Goal: Task Accomplishment & Management: Use online tool/utility

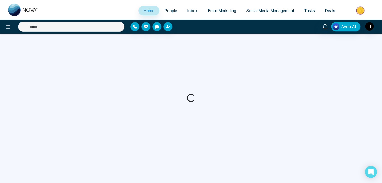
select select "*"
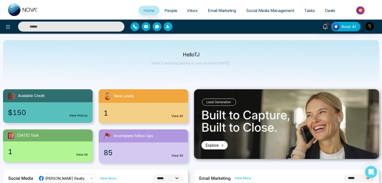
click at [307, 6] on link "Tasks" at bounding box center [309, 11] width 21 height 10
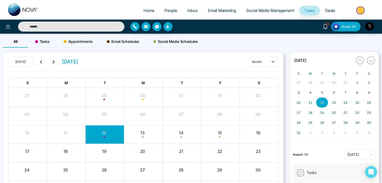
scroll to position [28, 0]
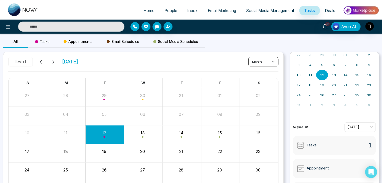
click at [259, 62] on button "month" at bounding box center [263, 62] width 30 height 10
click at [258, 60] on button "month" at bounding box center [263, 62] width 30 height 10
click at [44, 39] on span "Tasks" at bounding box center [42, 42] width 15 height 6
click at [83, 42] on span "Appointments" at bounding box center [78, 42] width 29 height 6
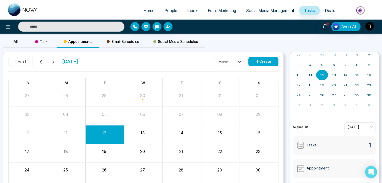
click at [110, 42] on span "Email Schedules" at bounding box center [123, 42] width 33 height 6
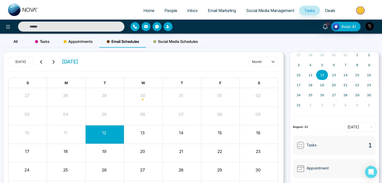
click at [34, 35] on div "All Tasks Appointments Email Schedules Social Media Schedules [DATE] [DATE] mon…" at bounding box center [191, 128] width 382 height 189
click at [39, 41] on span "Tasks" at bounding box center [42, 42] width 15 height 6
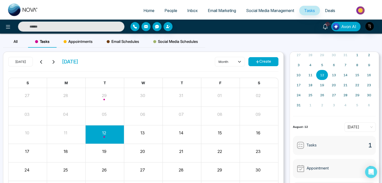
click at [6, 46] on div "All" at bounding box center [15, 42] width 25 height 12
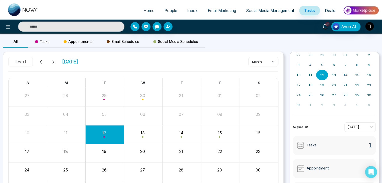
click at [150, 10] on span "Home" at bounding box center [148, 10] width 11 height 5
select select "*"
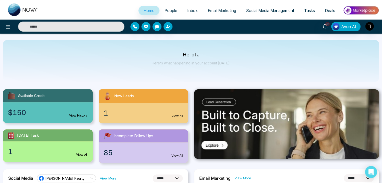
click at [223, 11] on span "Email Marketing" at bounding box center [222, 10] width 28 height 5
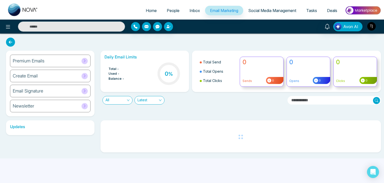
click at [190, 10] on span "Inbox" at bounding box center [195, 10] width 11 height 5
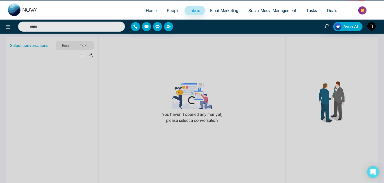
click at [172, 10] on span "People" at bounding box center [173, 10] width 13 height 5
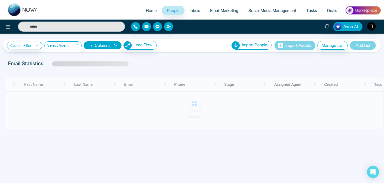
click at [146, 12] on span "Home" at bounding box center [151, 10] width 11 height 5
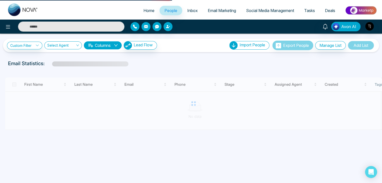
select select "*"
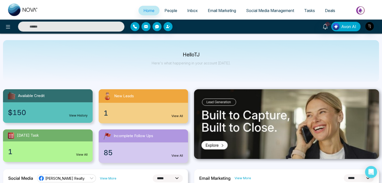
click at [271, 7] on link "Social Media Management" at bounding box center [270, 11] width 58 height 10
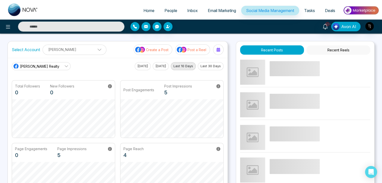
click at [198, 50] on p "Post a Reel" at bounding box center [196, 49] width 19 height 5
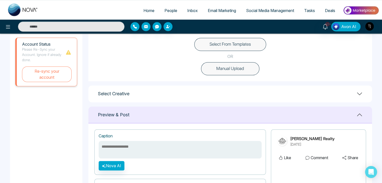
scroll to position [150, 0]
click at [257, 36] on div "Select From Templates OR Manual Upload" at bounding box center [229, 55] width 283 height 49
click at [256, 41] on button "Select From Templates" at bounding box center [230, 43] width 72 height 13
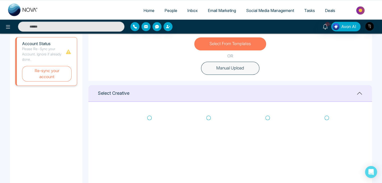
click at [326, 116] on icon at bounding box center [326, 117] width 5 height 5
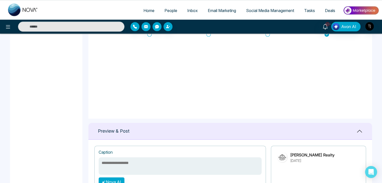
type textarea "**********"
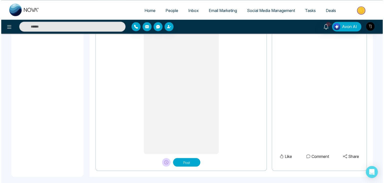
scroll to position [421, 0]
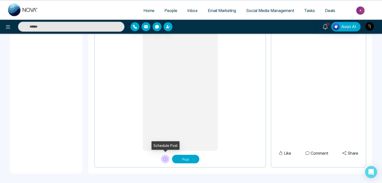
click at [164, 159] on icon at bounding box center [165, 159] width 4 height 4
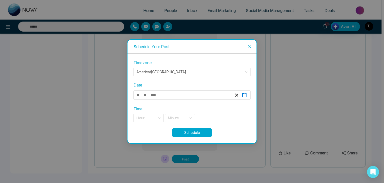
click at [246, 93] on icon "button" at bounding box center [244, 95] width 5 height 5
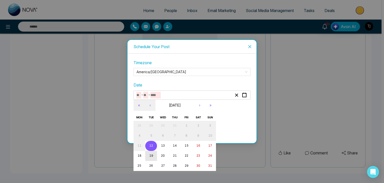
click at [150, 156] on abbr "19" at bounding box center [151, 156] width 4 height 4
type input "*"
type input "**"
type input "****"
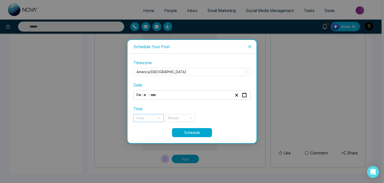
click at [153, 118] on input "search" at bounding box center [147, 118] width 21 height 8
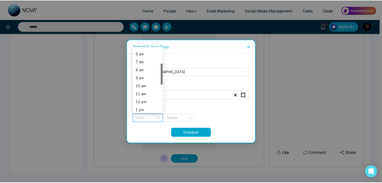
scroll to position [47, 0]
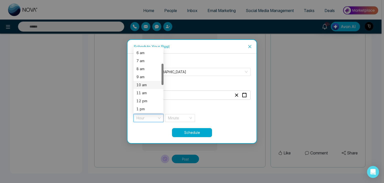
click at [147, 85] on div "10 am" at bounding box center [149, 85] width 24 height 6
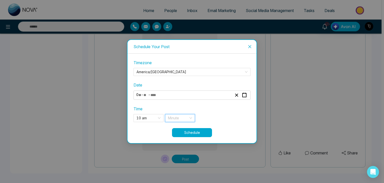
click at [172, 117] on input "search" at bounding box center [178, 118] width 21 height 8
click at [181, 51] on div "00 min" at bounding box center [180, 52] width 24 height 6
click at [202, 132] on button "Schedule" at bounding box center [192, 132] width 40 height 9
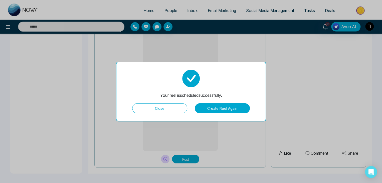
click at [173, 108] on button "Close" at bounding box center [159, 108] width 55 height 10
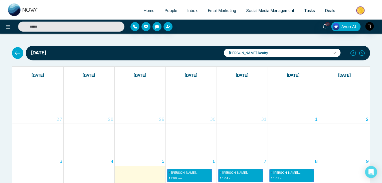
click at [256, 8] on span "Social Media Management" at bounding box center [270, 10] width 48 height 5
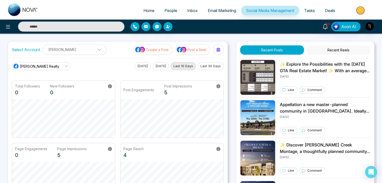
click at [323, 51] on button "Recent Reels" at bounding box center [338, 49] width 64 height 9
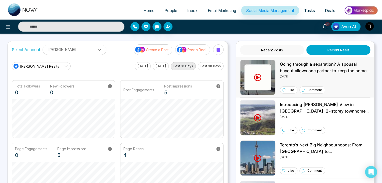
click at [292, 65] on p "Going through a separation? A spousal buyout allows one partner to keep the hom…" at bounding box center [325, 67] width 90 height 13
click at [217, 56] on div "Select Account [PERSON_NAME] [PERSON_NAME] Add Social Accounts Create a Post Po…" at bounding box center [118, 49] width 220 height 17
click at [228, 59] on div "Select Account [PERSON_NAME] [PERSON_NAME] Add Social Accounts Create a Post Po…" at bounding box center [191, 131] width 367 height 180
click at [217, 49] on icon at bounding box center [218, 50] width 4 height 4
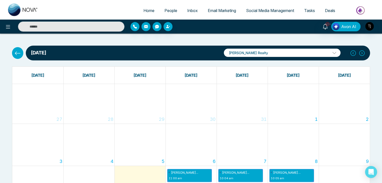
click at [170, 12] on span "People" at bounding box center [170, 10] width 13 height 5
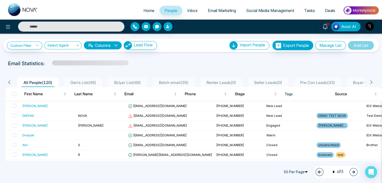
click at [153, 9] on link "Home" at bounding box center [148, 11] width 21 height 10
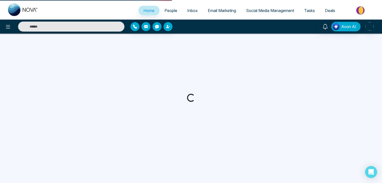
select select "*"
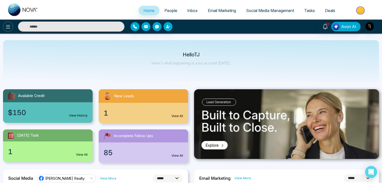
click at [8, 25] on icon at bounding box center [8, 27] width 4 height 4
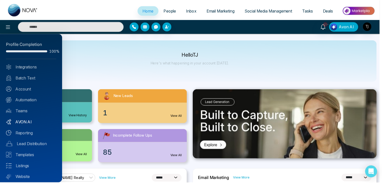
scroll to position [14, 0]
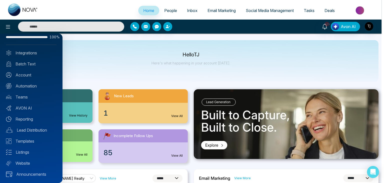
click at [368, 29] on div at bounding box center [192, 91] width 384 height 183
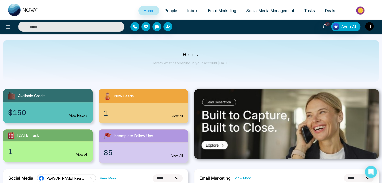
click at [368, 28] on img "button" at bounding box center [369, 26] width 9 height 9
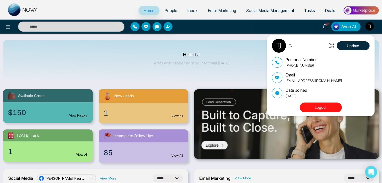
click at [322, 106] on button "Logout" at bounding box center [320, 107] width 42 height 10
